Goal: Check status: Check status

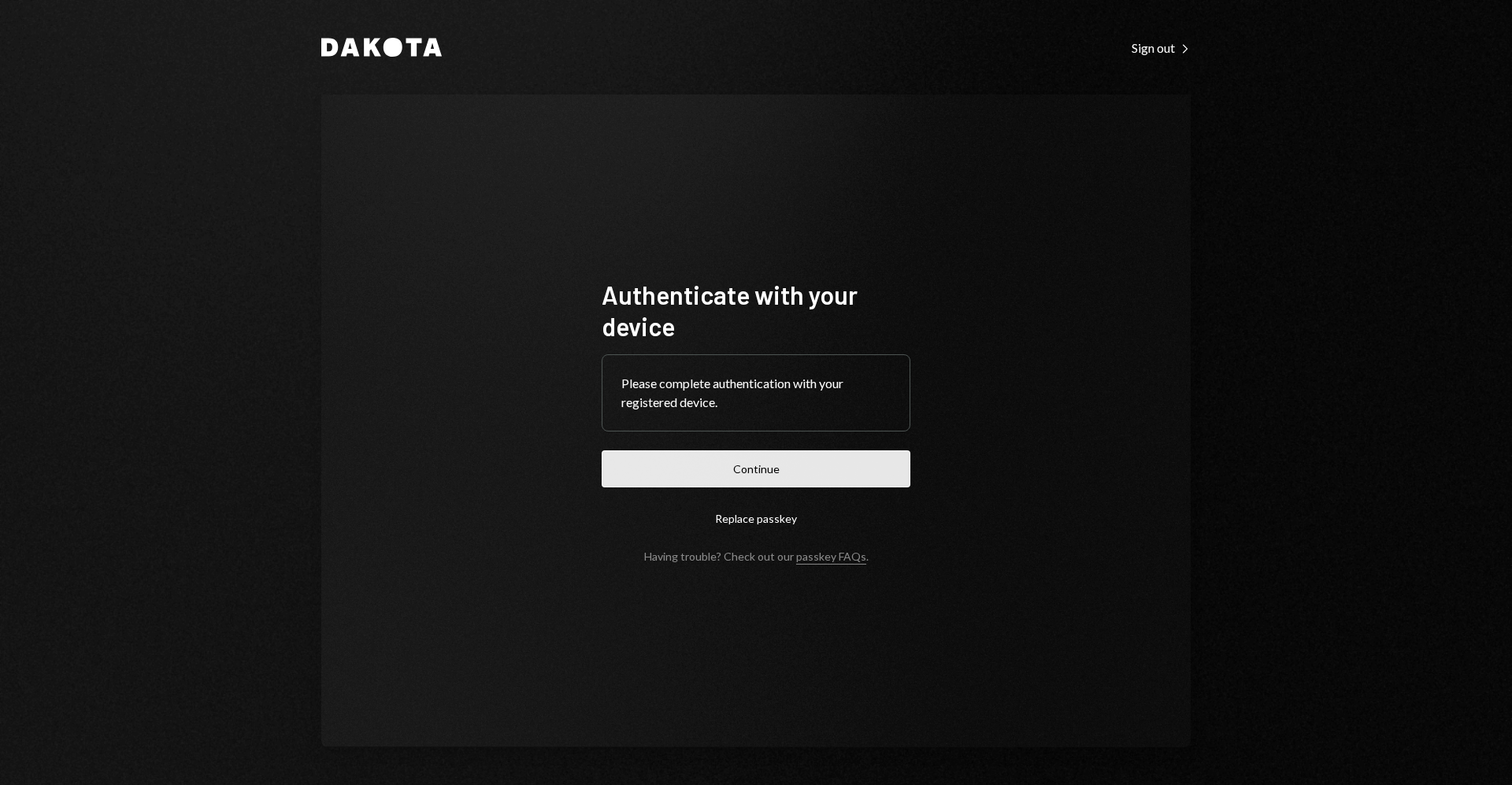
click at [823, 463] on button "Continue" at bounding box center [756, 469] width 309 height 37
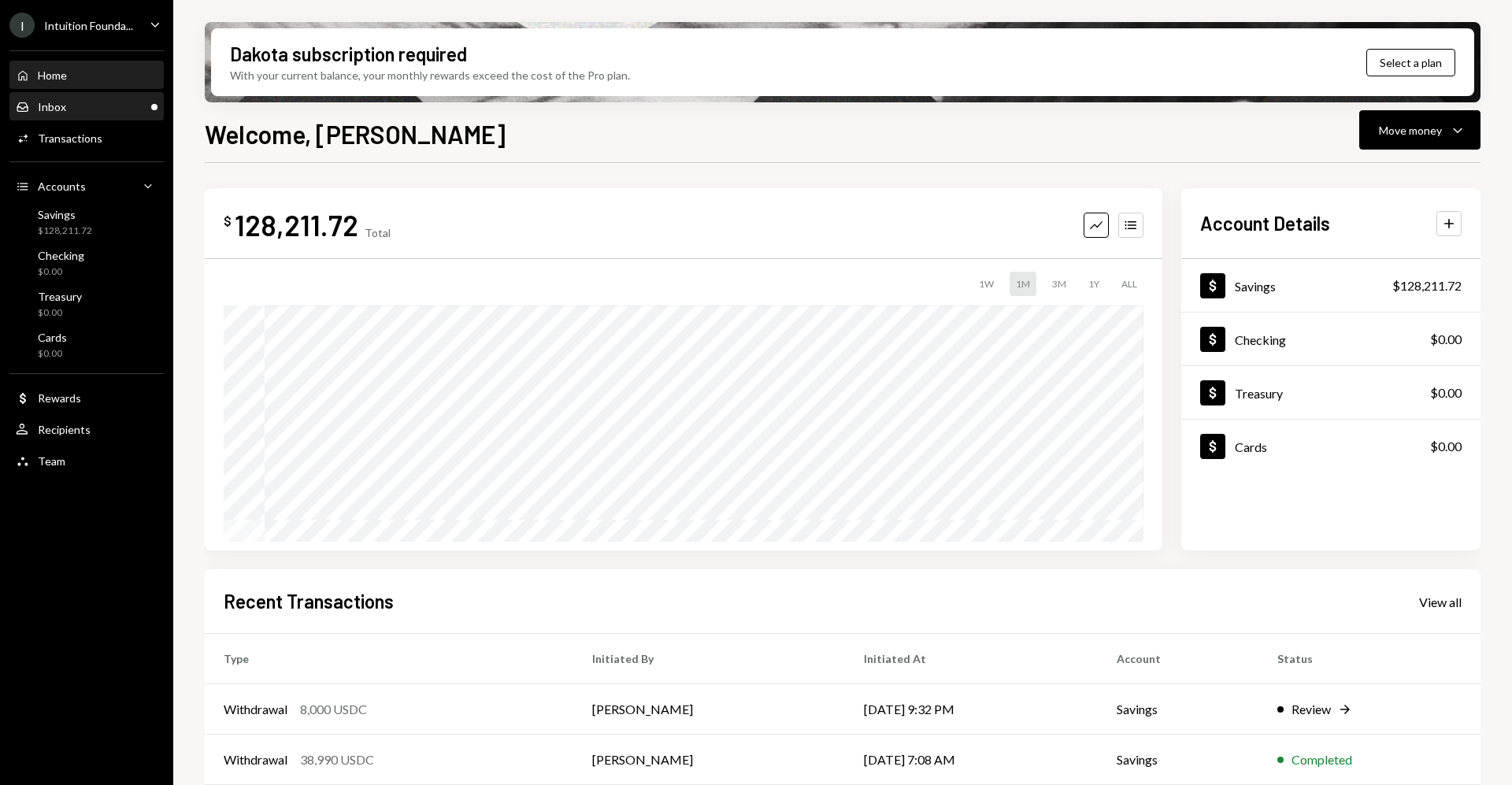
click at [121, 105] on div "Inbox Inbox" at bounding box center [86, 107] width 142 height 14
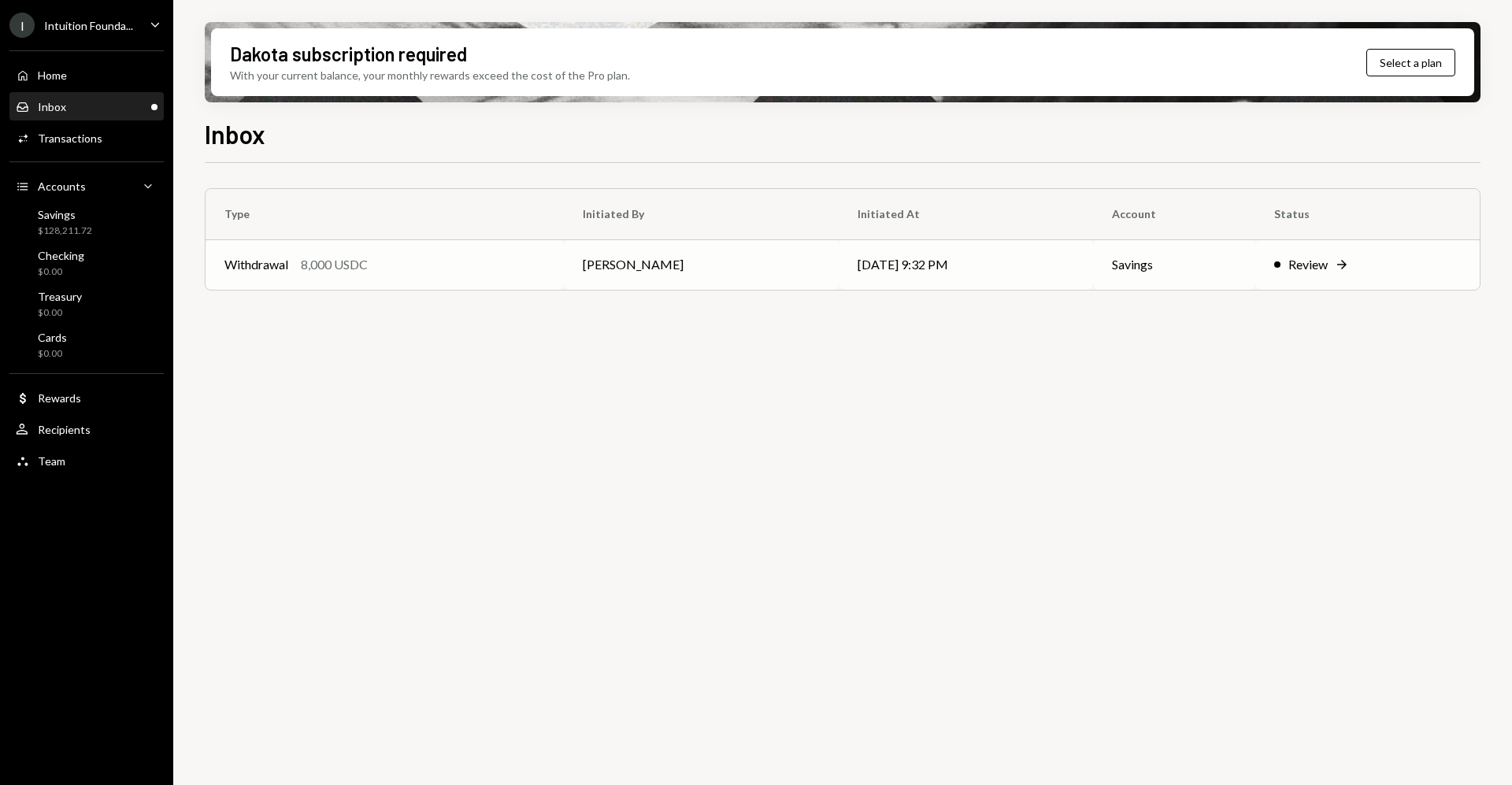
click at [1294, 281] on td "Review Right Arrow" at bounding box center [1367, 264] width 225 height 50
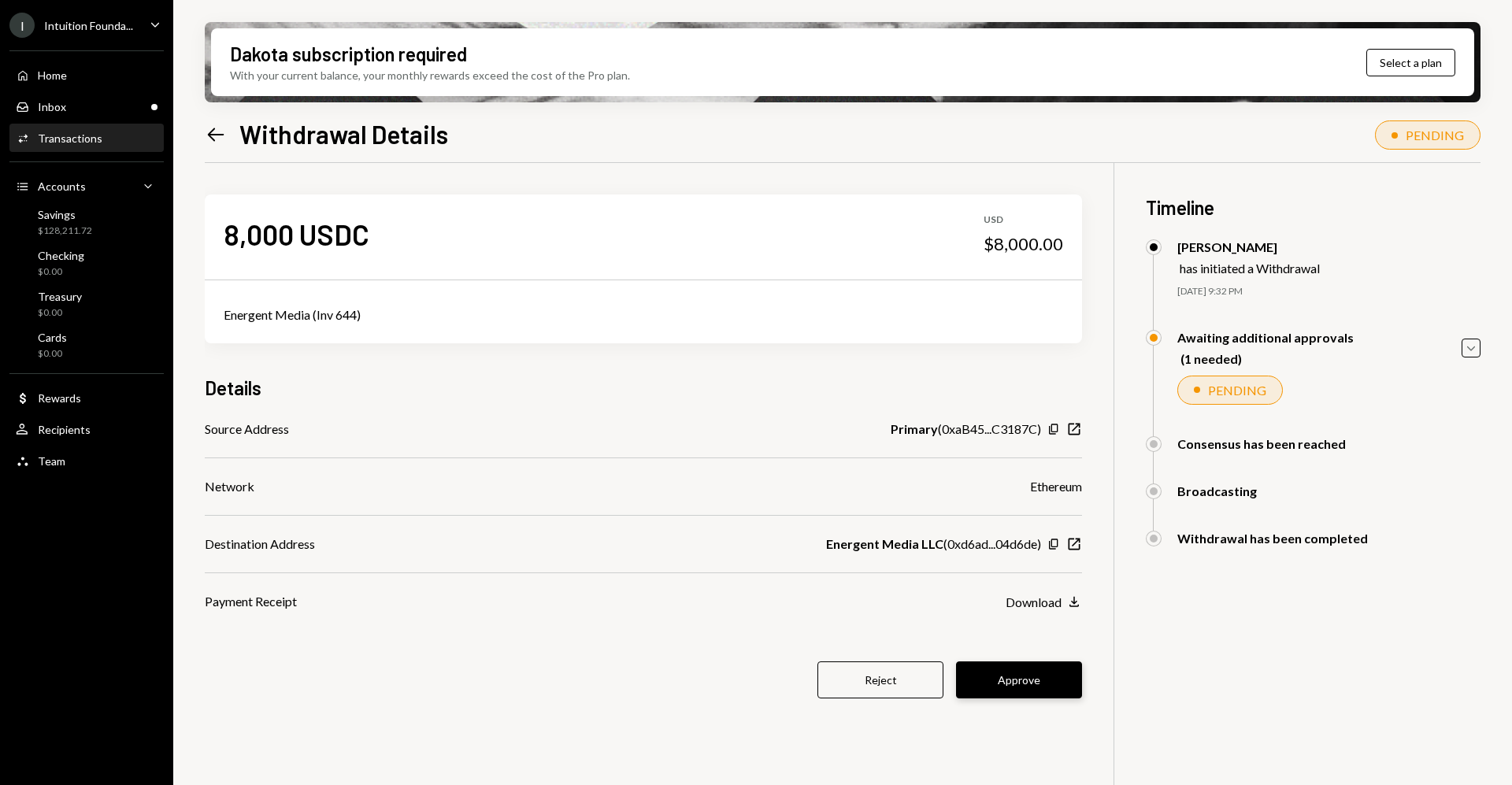
click at [1049, 685] on button "Approve" at bounding box center [1019, 680] width 126 height 37
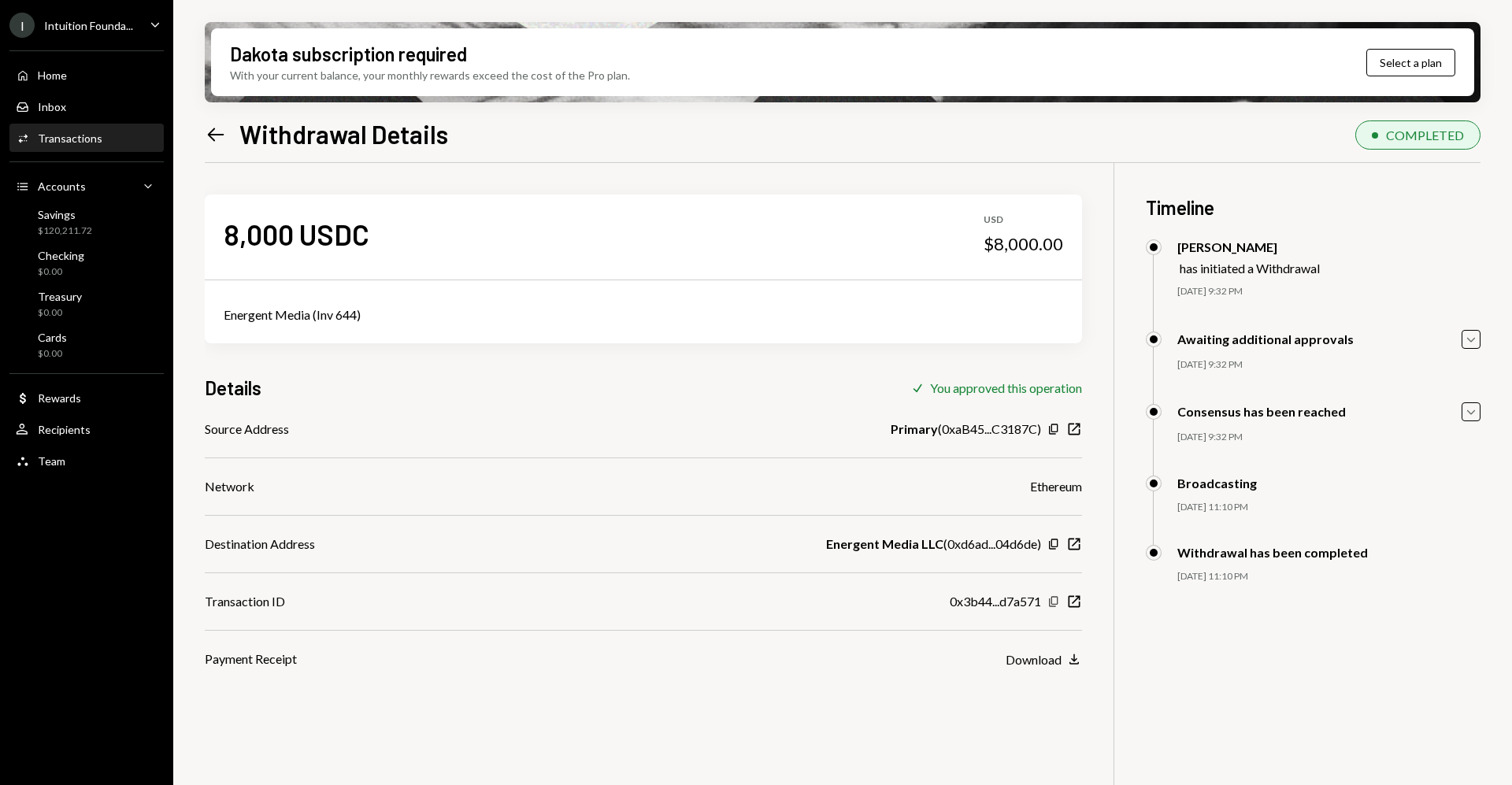
click at [1047, 604] on icon "Copy" at bounding box center [1053, 601] width 13 height 13
